Goal: Information Seeking & Learning: Check status

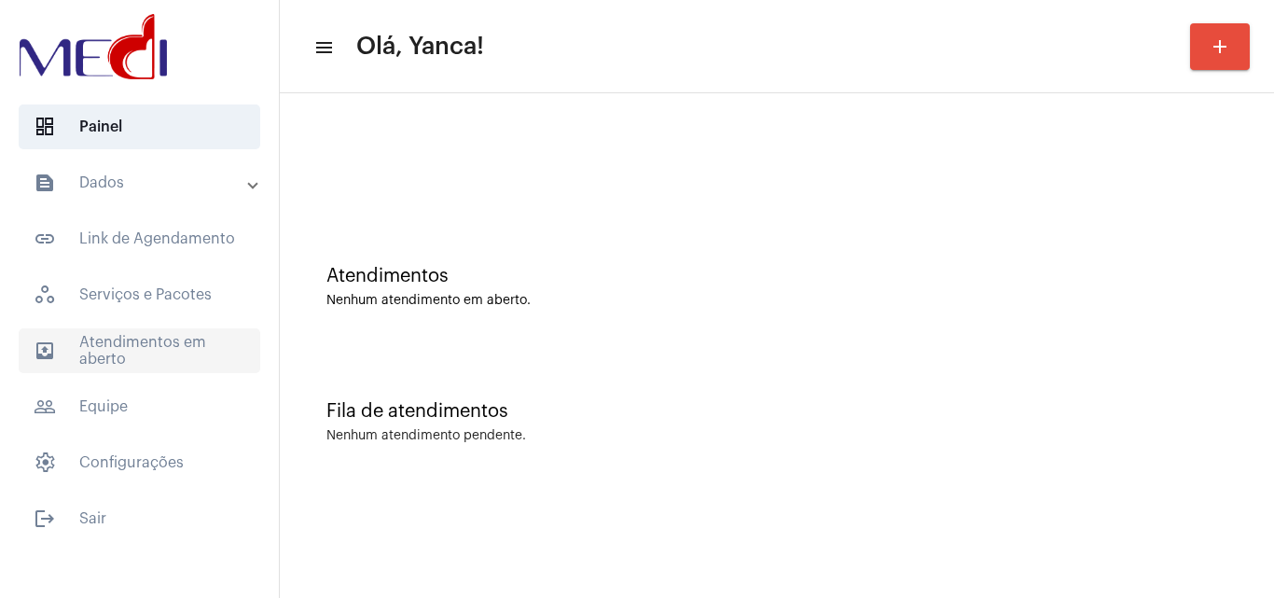
click at [152, 340] on span "outbox_outline Atendimentos em aberto" at bounding box center [140, 350] width 242 height 45
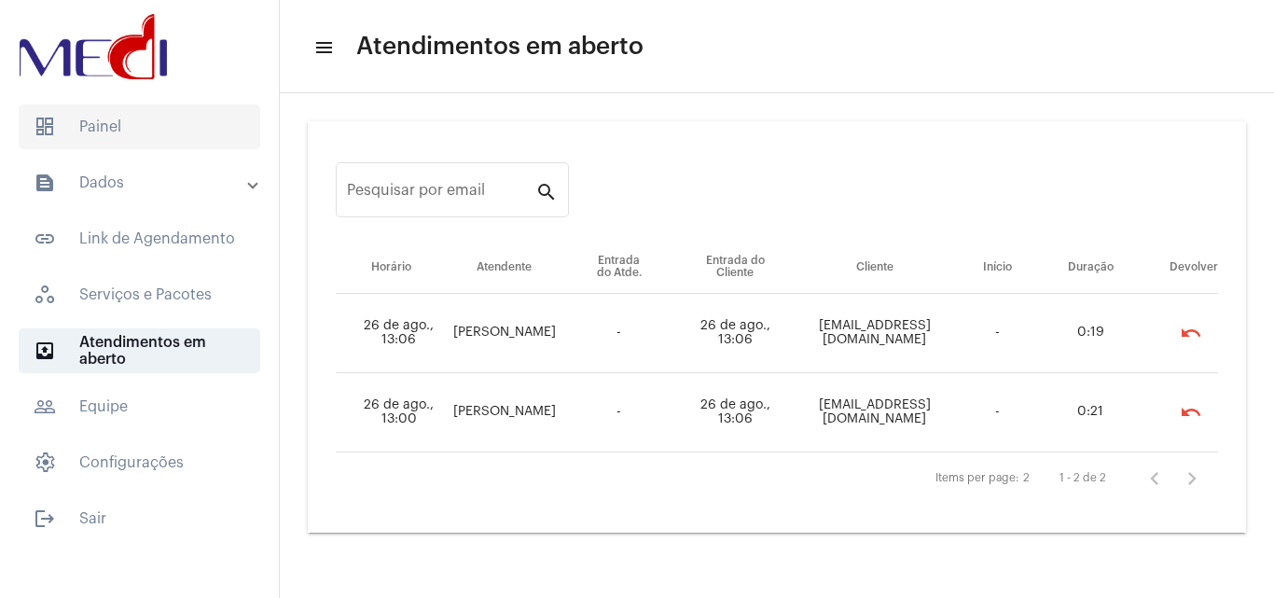
click at [162, 132] on span "dashboard Painel" at bounding box center [140, 126] width 242 height 45
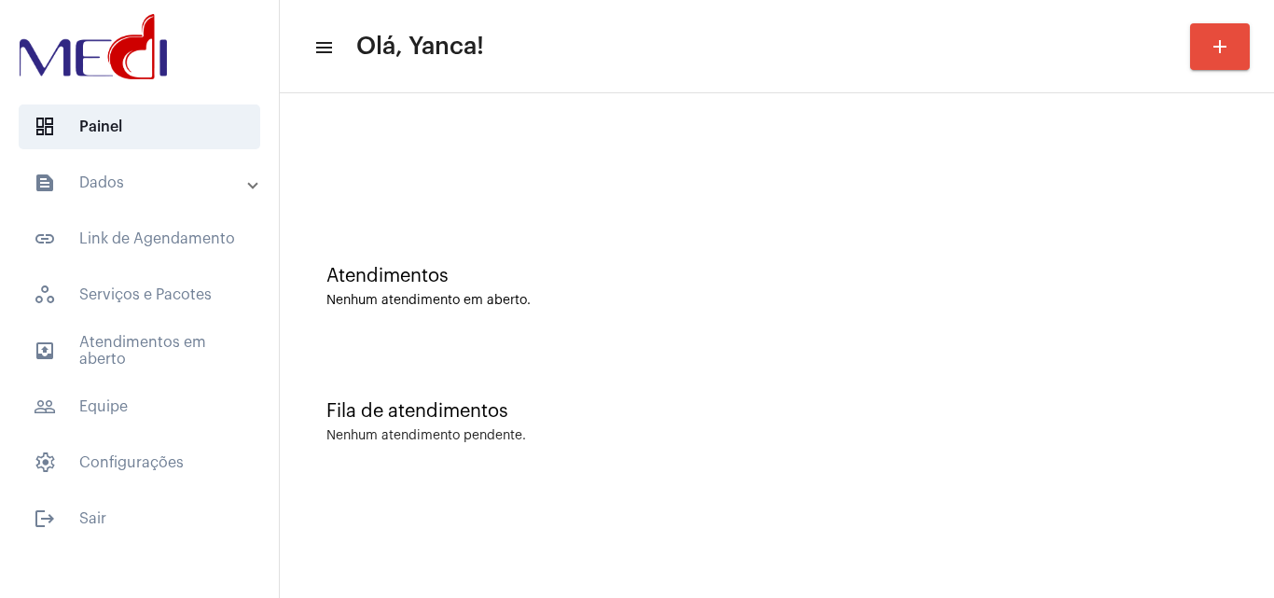
click at [522, 179] on div at bounding box center [777, 156] width 976 height 107
click at [205, 174] on mat-panel-title "text_snippet_outlined Dados" at bounding box center [141, 183] width 215 height 22
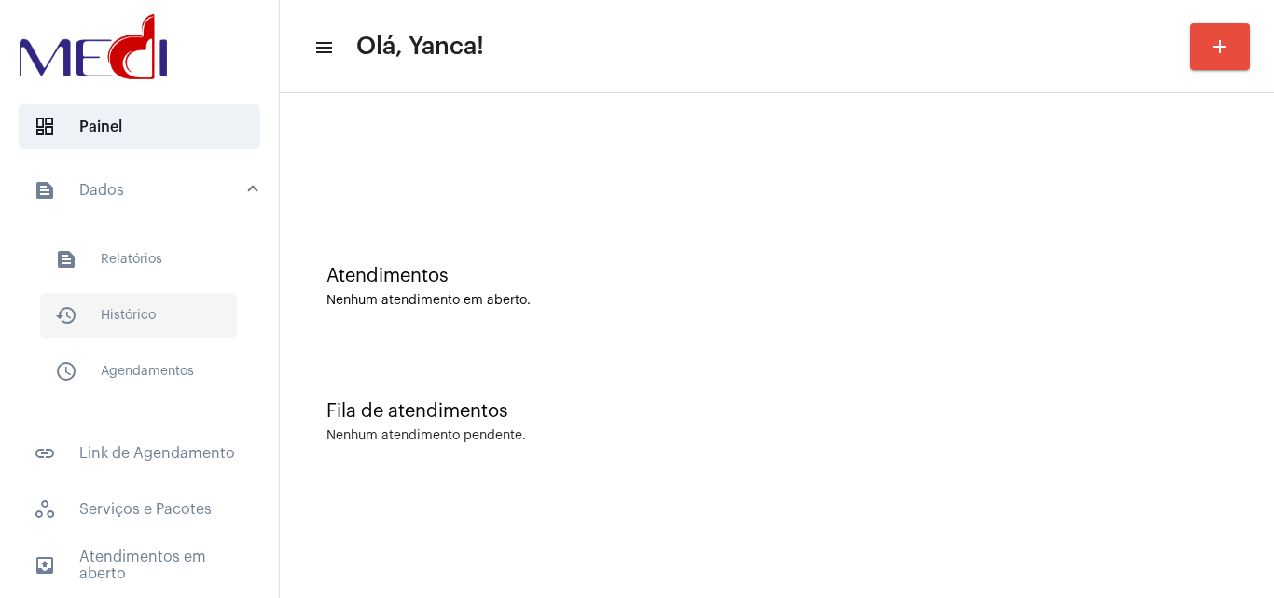
click at [137, 310] on span "history_outlined Histórico" at bounding box center [138, 315] width 197 height 45
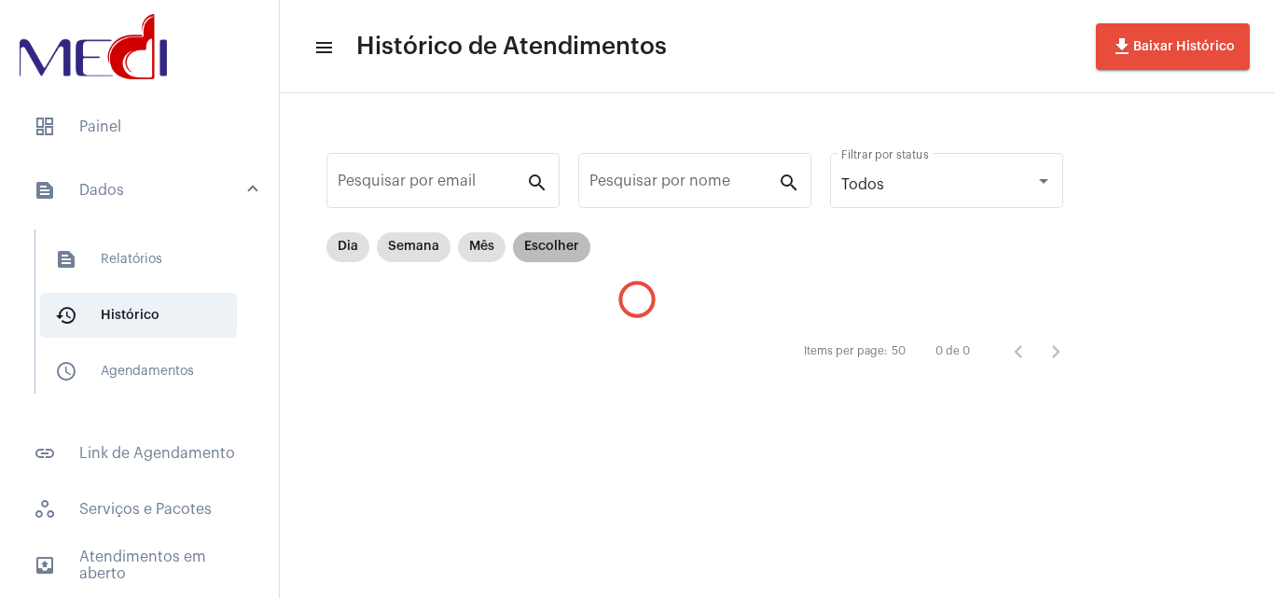
click at [547, 252] on mat-chip "Escolher" at bounding box center [551, 247] width 77 height 30
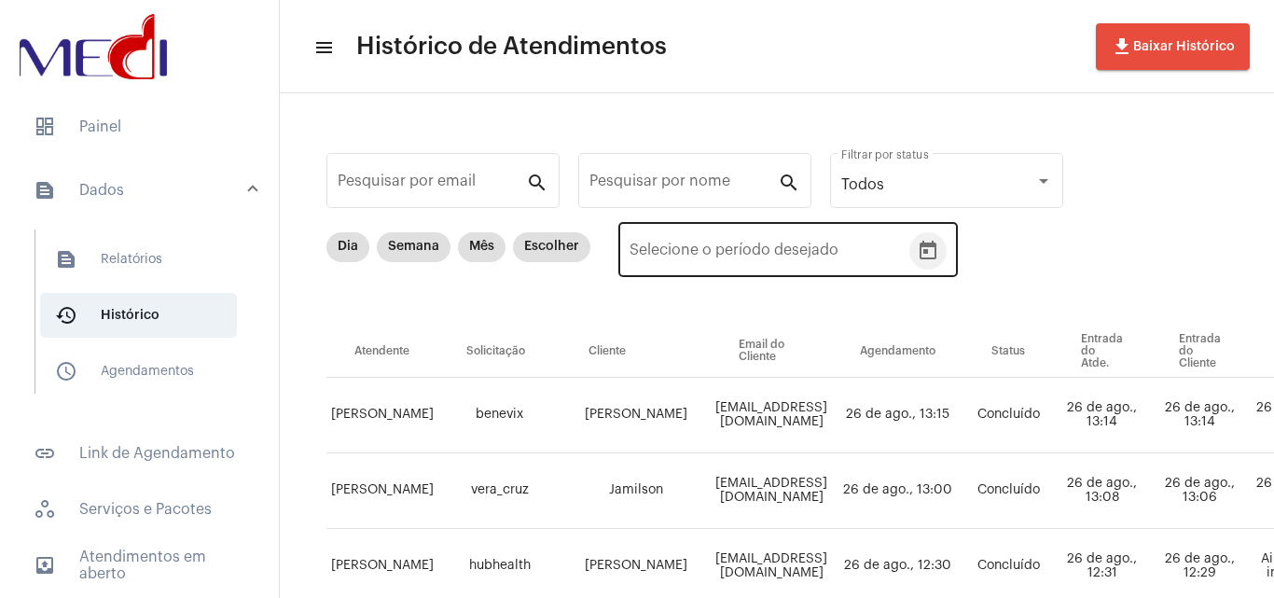
click at [922, 257] on icon "Open calendar" at bounding box center [928, 250] width 17 height 19
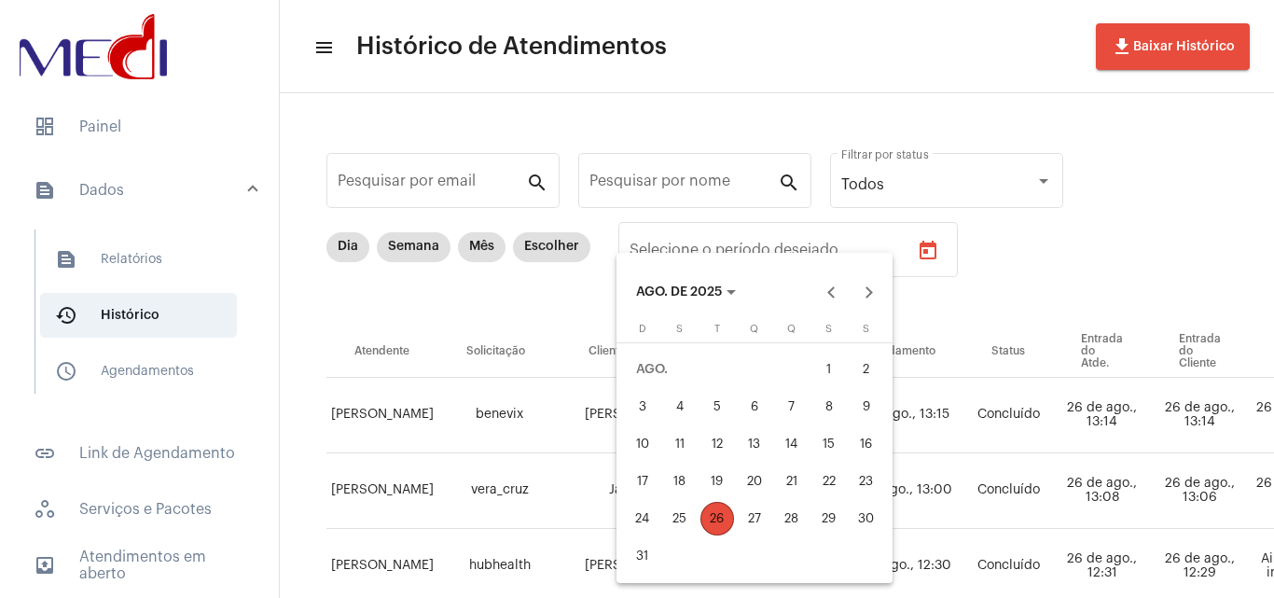
click at [839, 365] on div "1" at bounding box center [829, 370] width 34 height 34
type input "01/08/2025"
click at [711, 520] on div "26" at bounding box center [717, 519] width 34 height 34
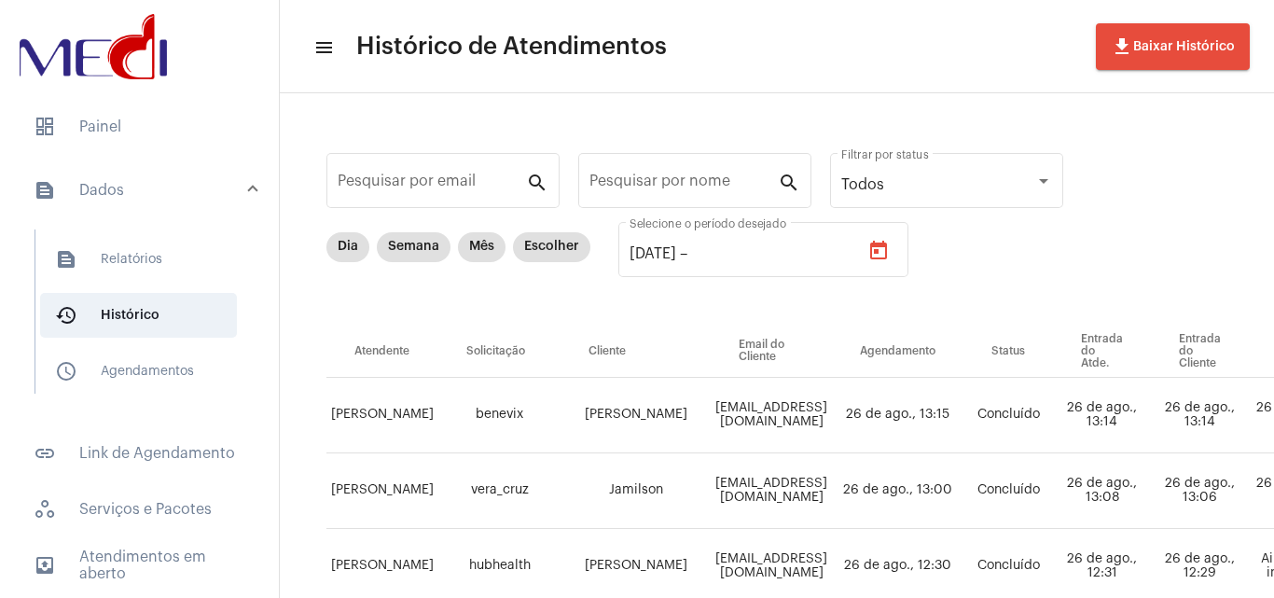
type input "26/08/2025"
click at [672, 174] on div "Pesquisar por nome" at bounding box center [683, 178] width 188 height 59
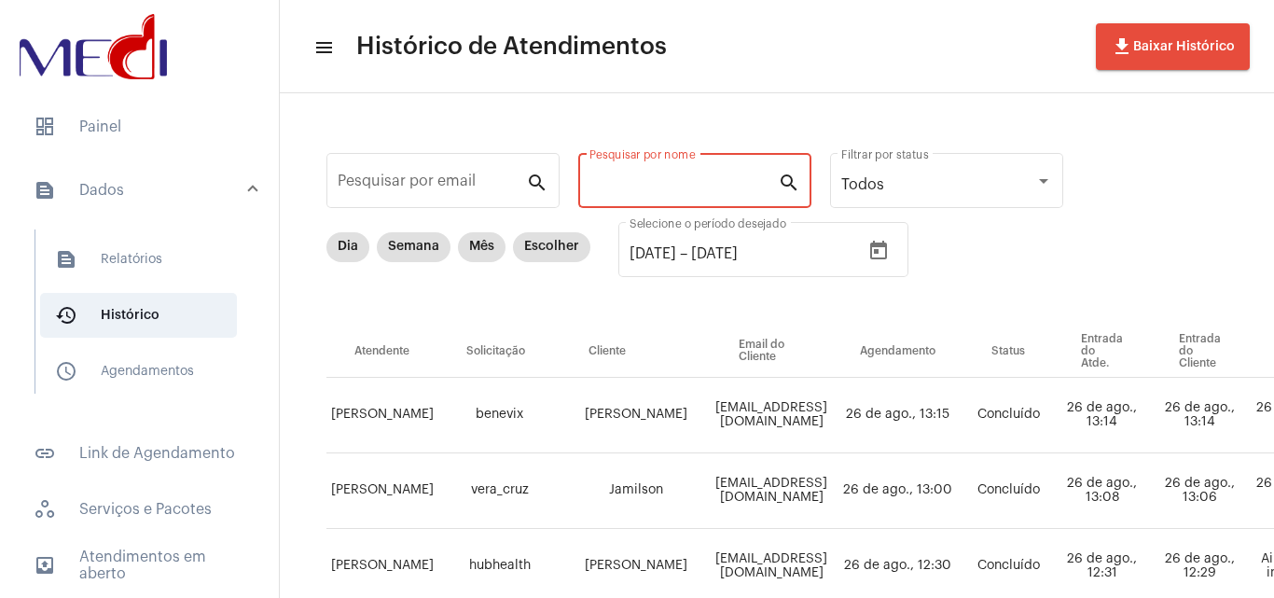
paste input "HEITOR HENRIQUE SIQUEIRA GOMES"
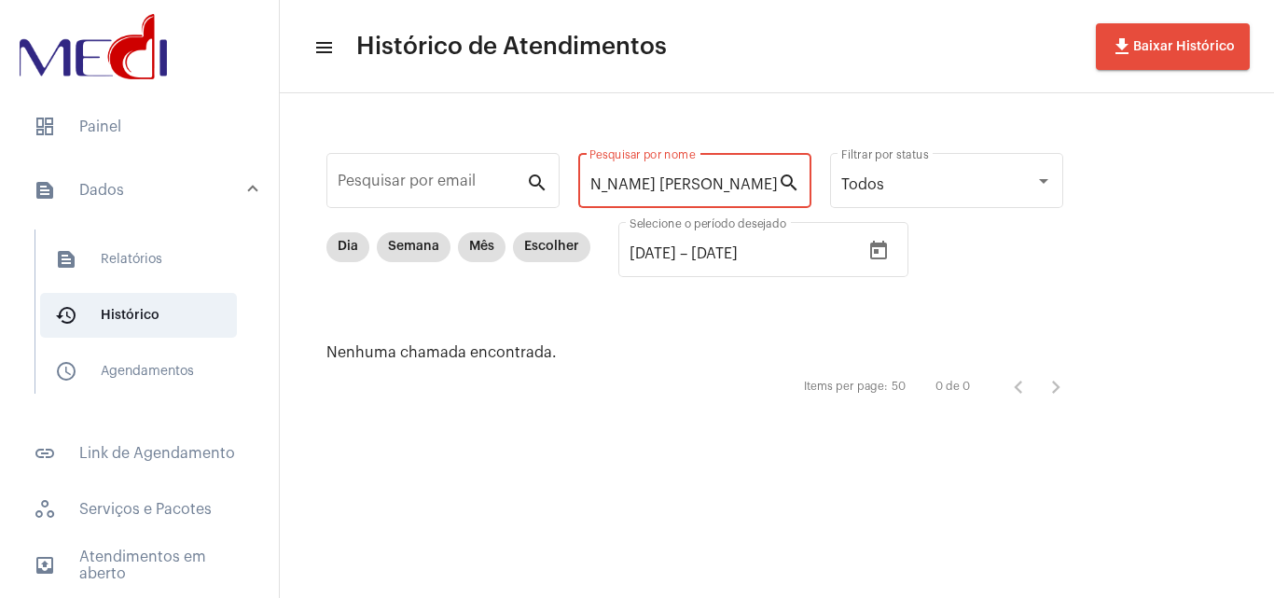
drag, startPoint x: 755, startPoint y: 164, endPoint x: 1227, endPoint y: 79, distance: 480.4
click at [1269, 95] on div "Pesquisar por email search HEITOR HENRIQUE SIQUEIRA GOMES Pesquisar por nome se…" at bounding box center [777, 276] width 994 height 367
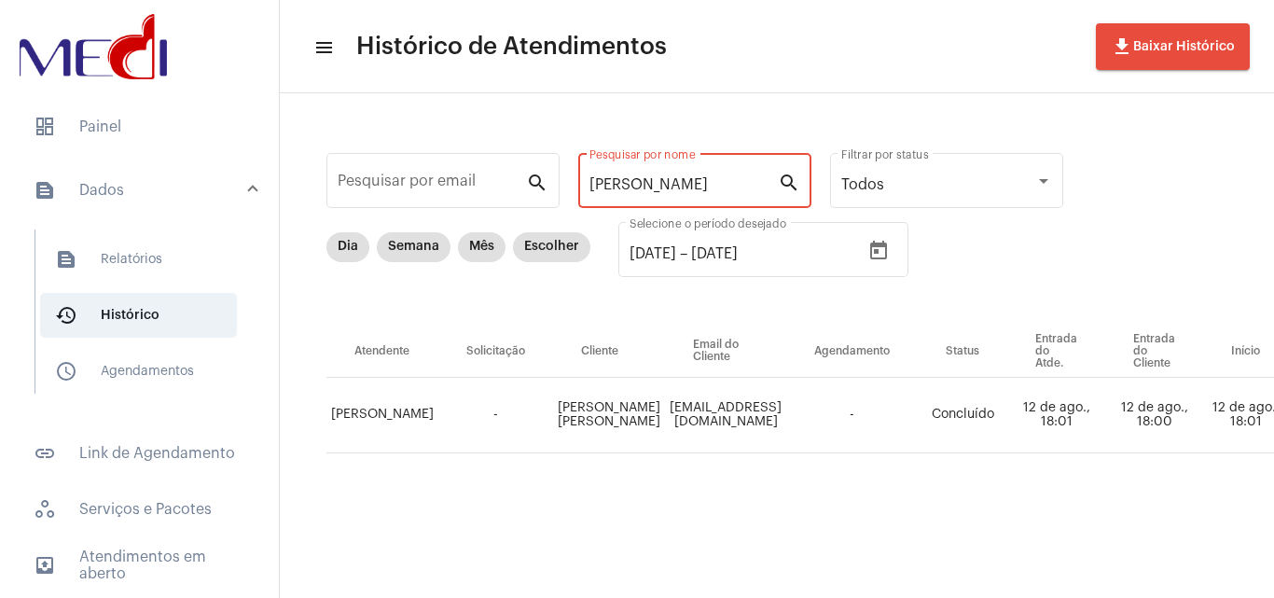
drag, startPoint x: 675, startPoint y: 183, endPoint x: 112, endPoint y: 197, distance: 563.5
click at [112, 197] on mat-sidenav-container "dashboard Painel text_snippet_outlined Dados text_snippet_outlined Relatórios h…" at bounding box center [637, 299] width 1274 height 598
type input "Heitor"
click at [102, 118] on span "dashboard Painel" at bounding box center [140, 126] width 242 height 45
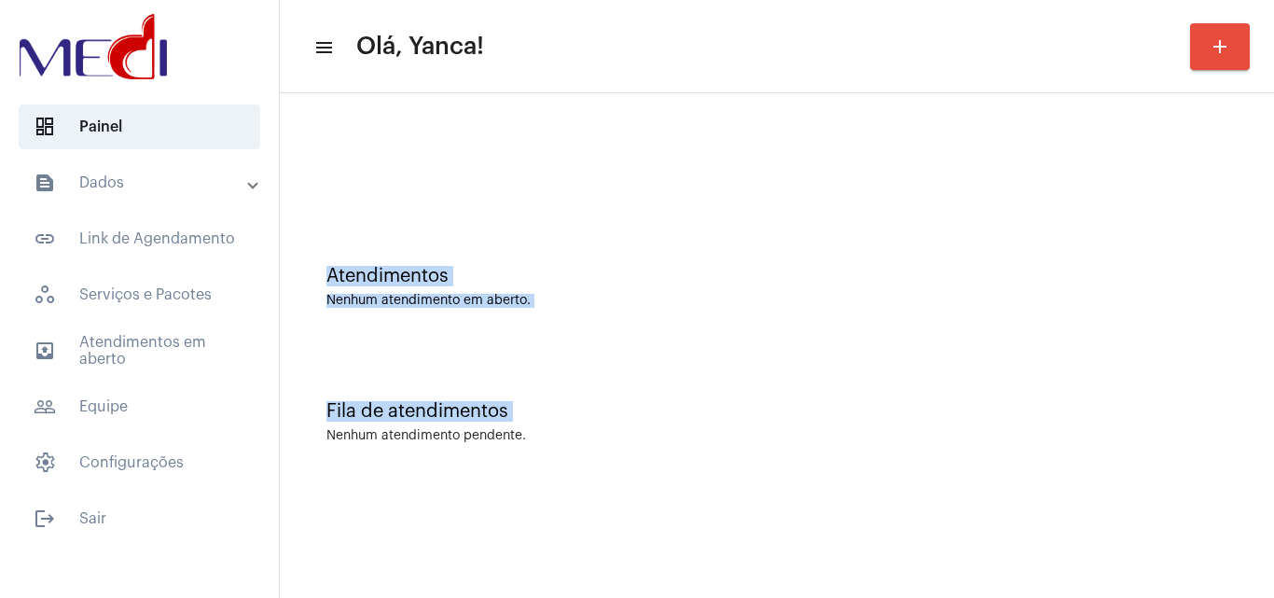
drag, startPoint x: 352, startPoint y: 522, endPoint x: 401, endPoint y: 543, distance: 53.5
click at [393, 540] on mat-sidenav-content "menu Olá, Yanca! add Atendimentos Nenhum atendimento em aberto. Fila de atendim…" at bounding box center [777, 299] width 994 height 598
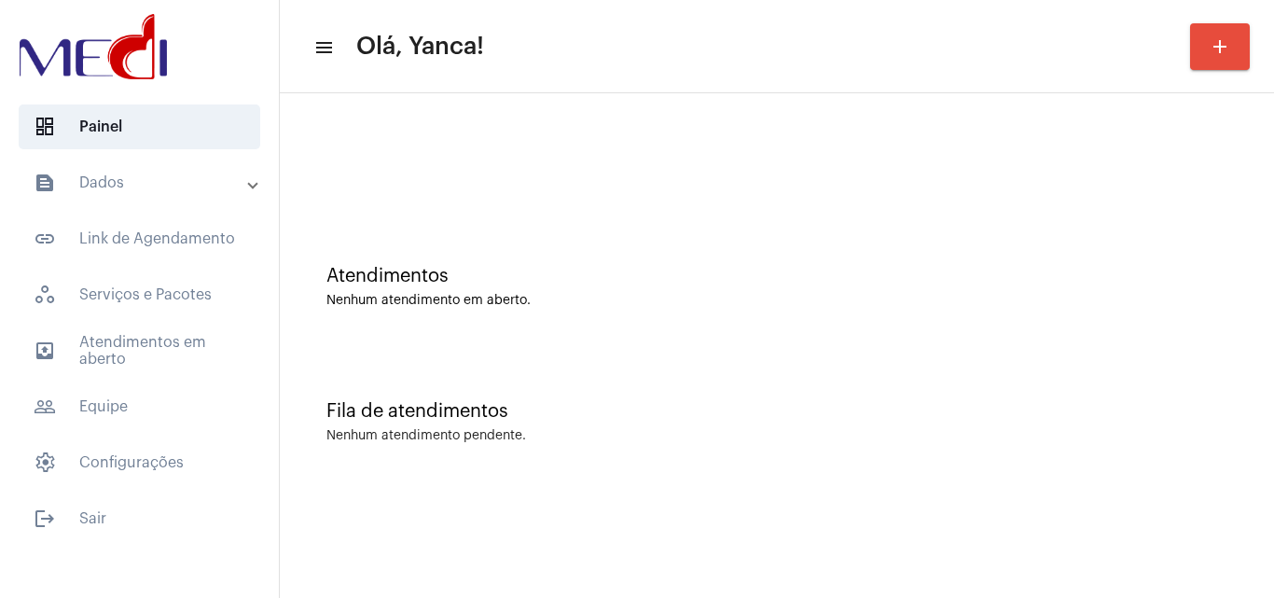
drag, startPoint x: 797, startPoint y: 451, endPoint x: 407, endPoint y: 583, distance: 412.3
click at [792, 455] on div "Fila de atendimentos Nenhum atendimento pendente." at bounding box center [777, 412] width 976 height 135
